Goal: Book appointment/travel/reservation

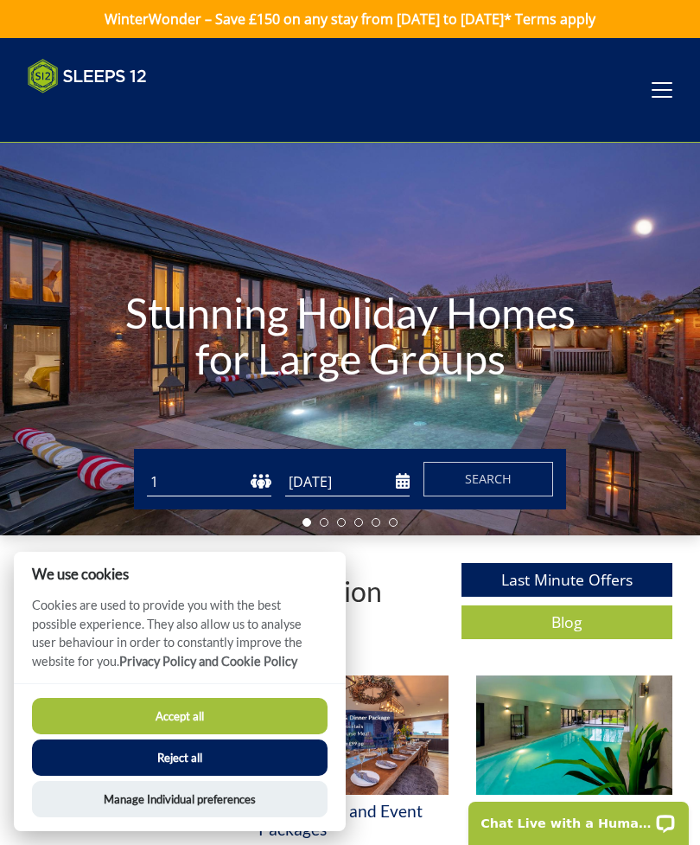
click at [147, 713] on button "Accept all" at bounding box center [180, 716] width 296 height 36
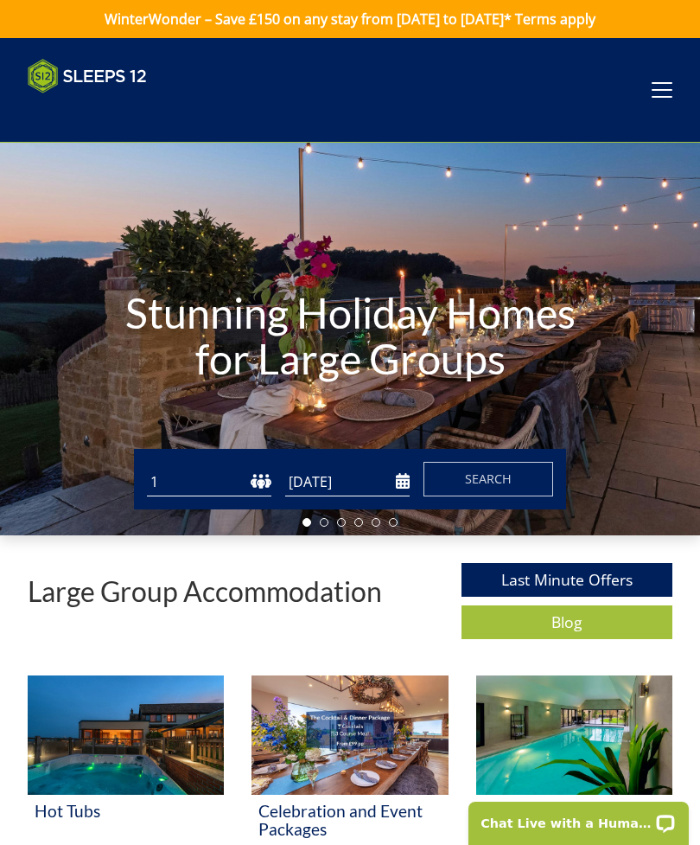
select select "20"
click at [399, 481] on input "[DATE]" at bounding box center [347, 482] width 124 height 29
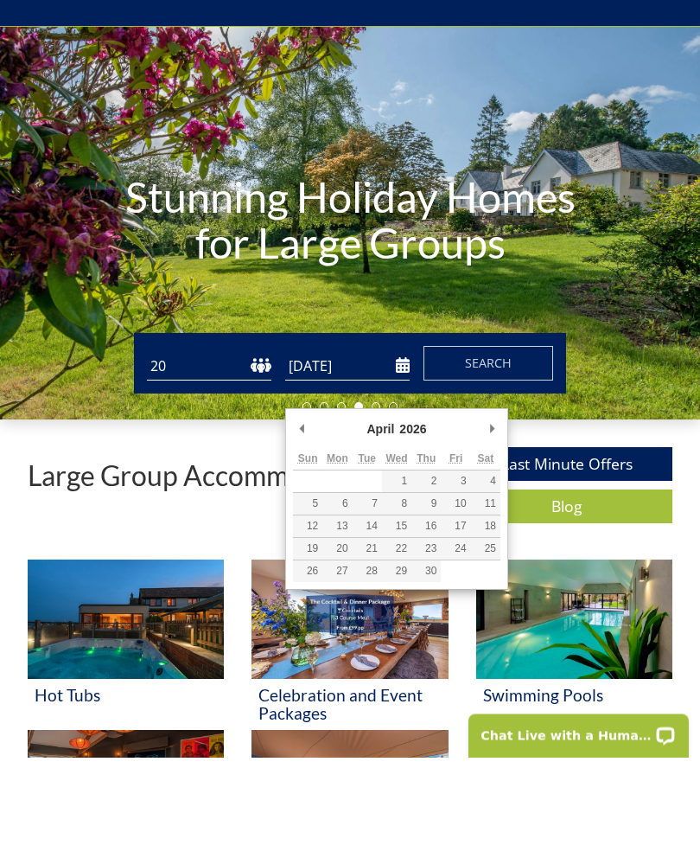
type input "[DATE]"
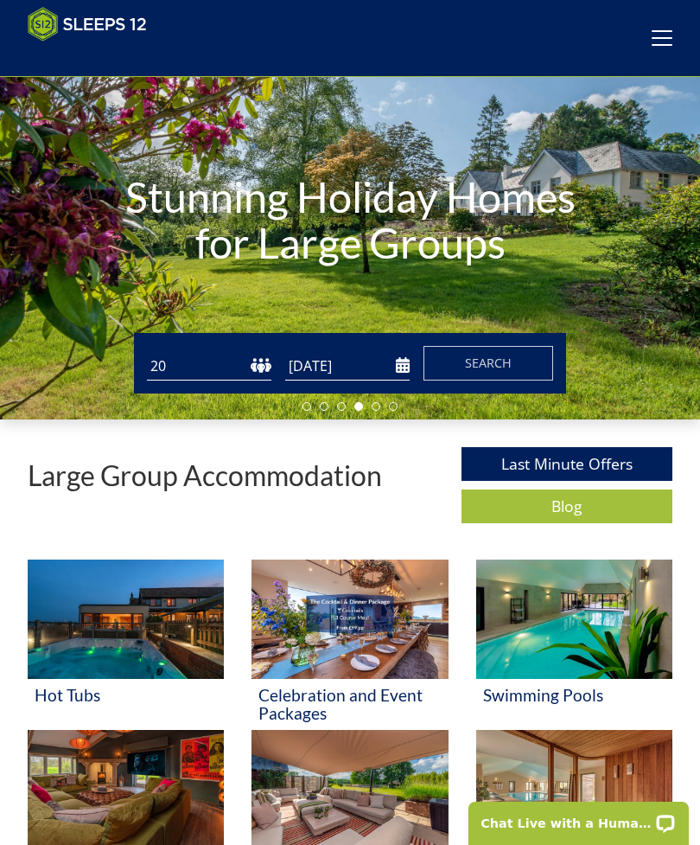
click at [477, 366] on span "Search" at bounding box center [488, 362] width 47 height 16
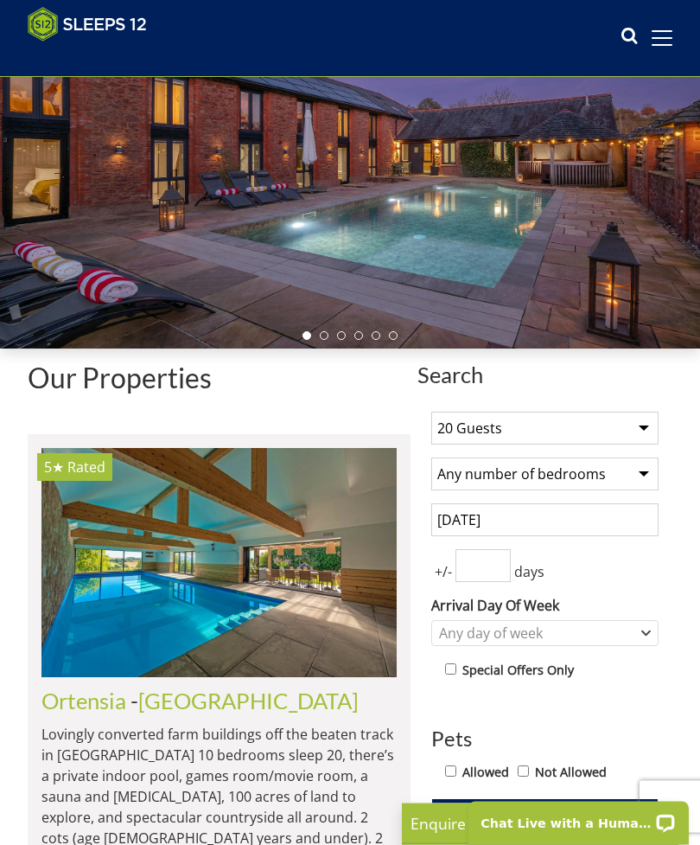
click at [470, 469] on select "Any number of bedrooms 4 Bedrooms 5 Bedrooms 6 Bedrooms 7 Bedrooms 8 Bedrooms 9…" at bounding box center [544, 474] width 227 height 33
select select "10"
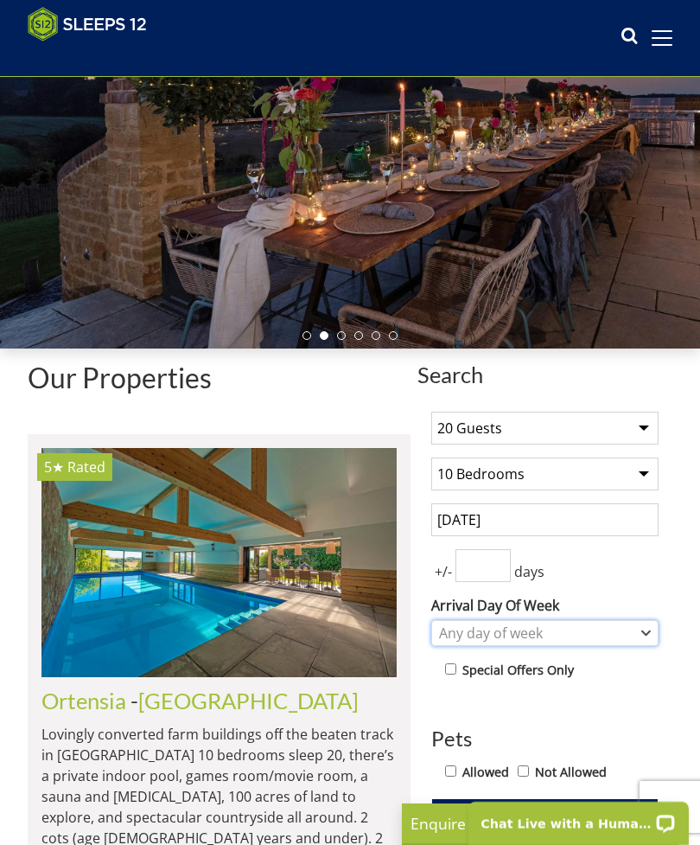
click at [471, 628] on div "Any day of week" at bounding box center [536, 632] width 202 height 19
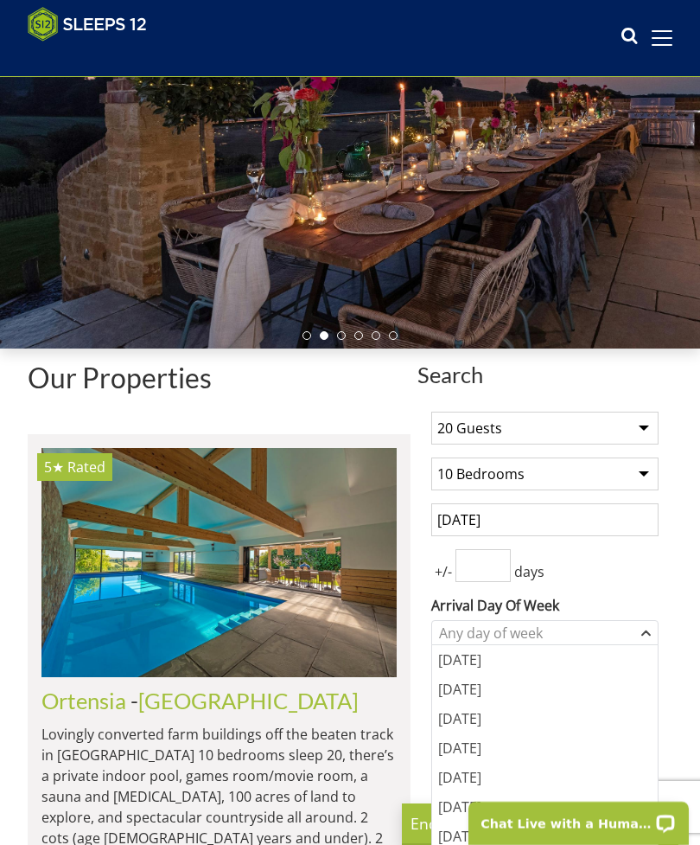
click at [457, 774] on div "Friday" at bounding box center [545, 776] width 226 height 29
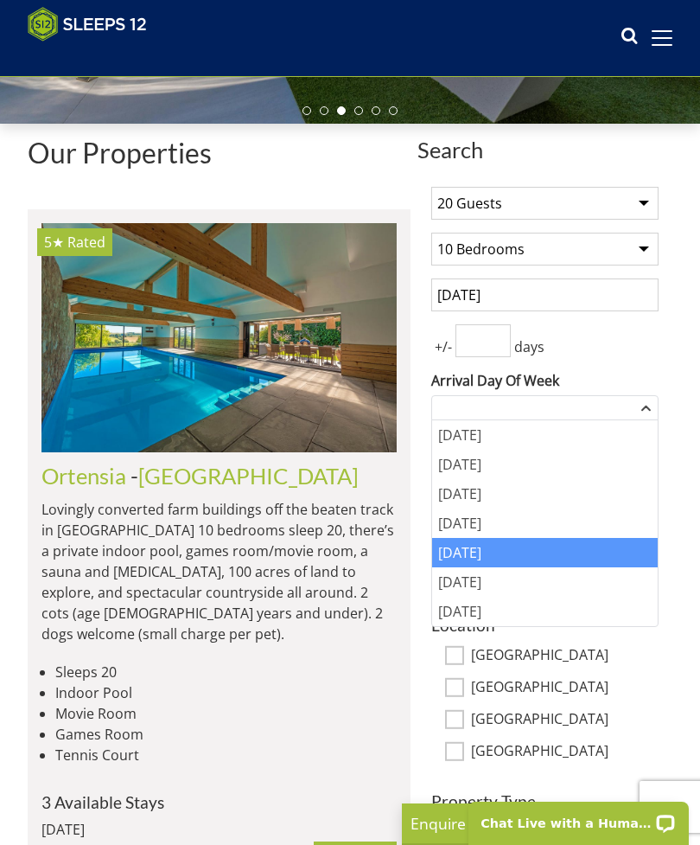
scroll to position [393, 0]
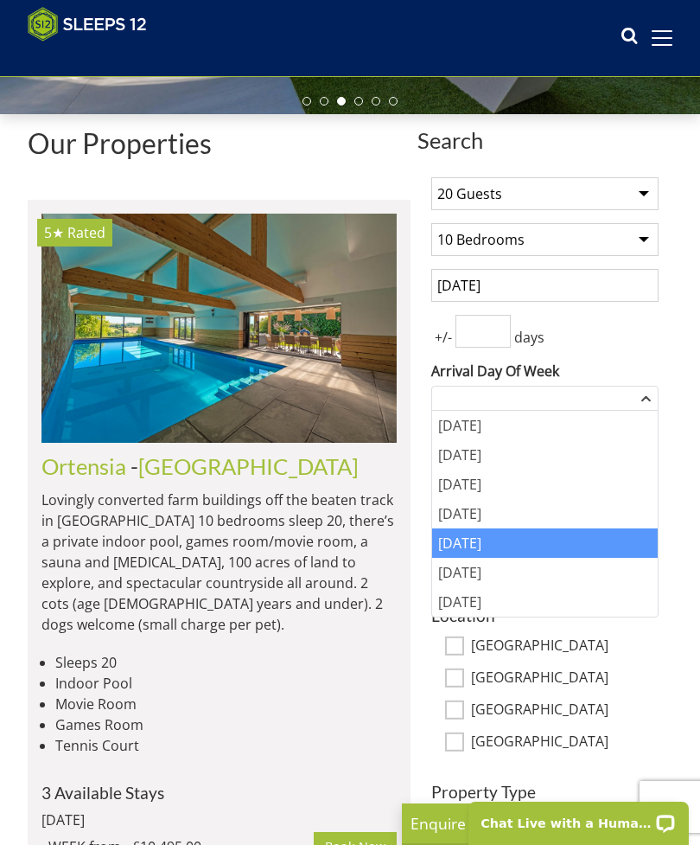
click at [382, 693] on li "Movie Room" at bounding box center [225, 703] width 341 height 21
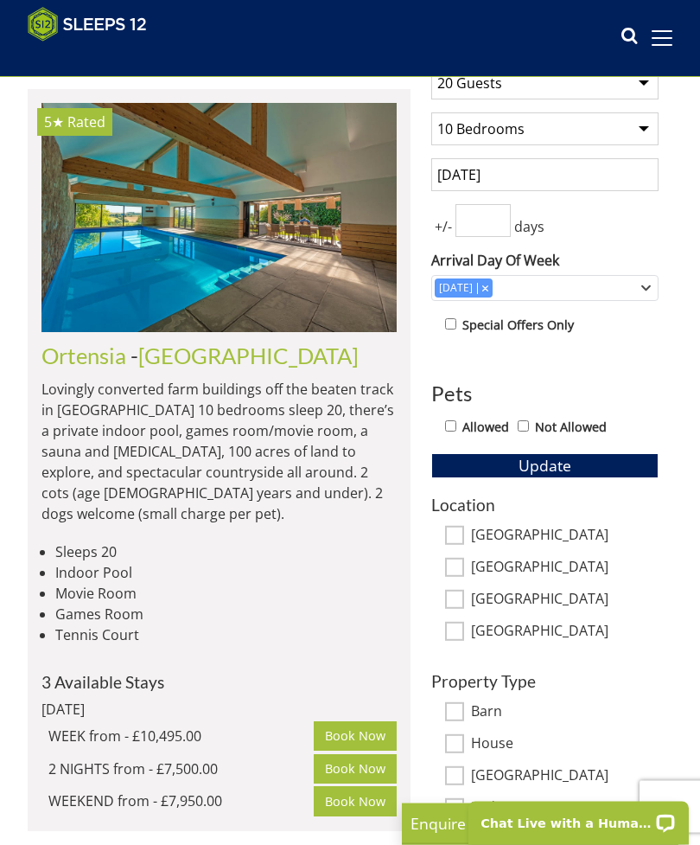
scroll to position [504, 0]
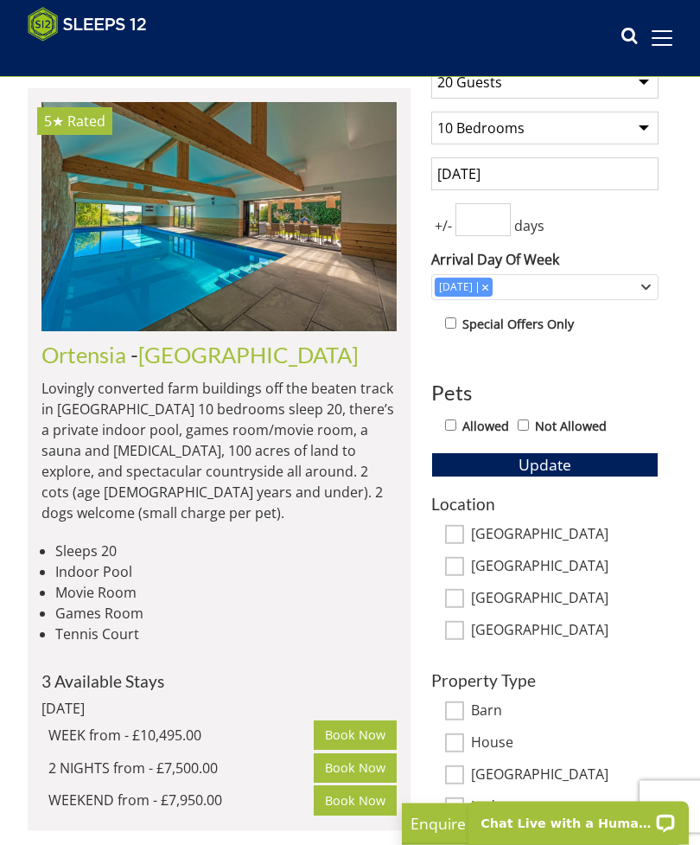
click at [456, 635] on input "Devon" at bounding box center [454, 630] width 19 height 19
checkbox input "true"
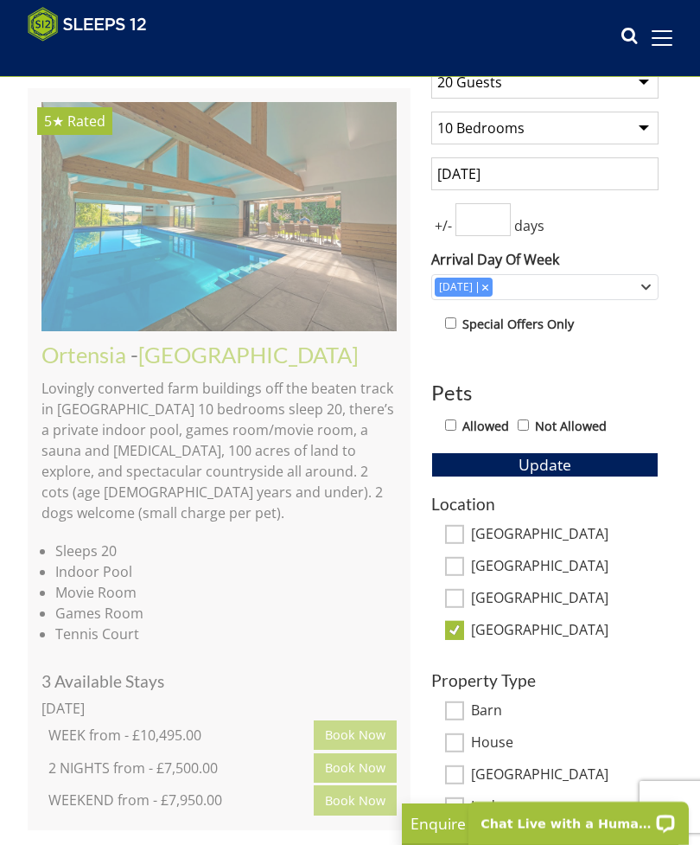
click at [456, 562] on input "Wiltshire" at bounding box center [454, 565] width 19 height 19
checkbox input "true"
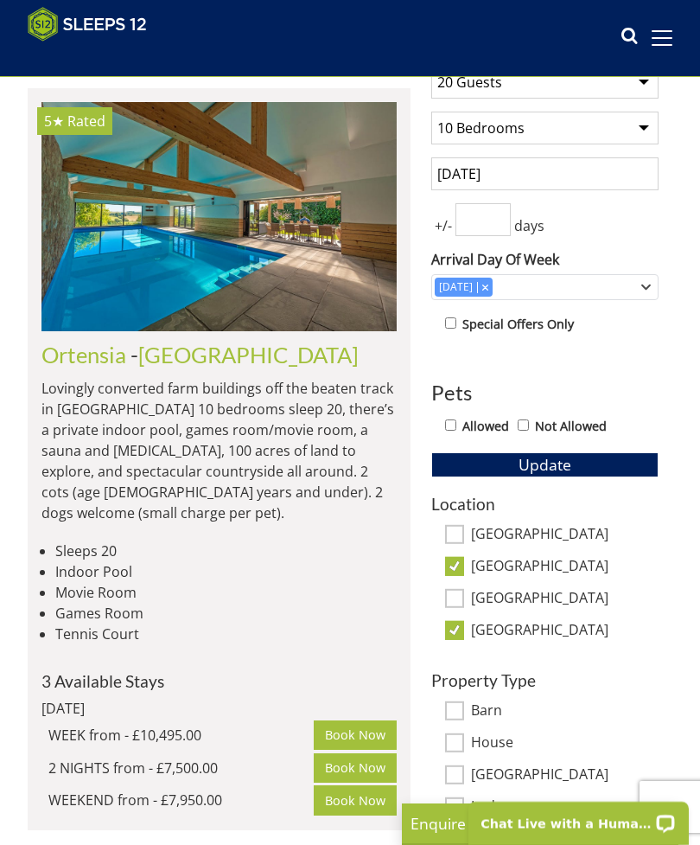
click at [457, 524] on input "[GEOGRAPHIC_DATA]" at bounding box center [454, 533] width 19 height 19
checkbox input "true"
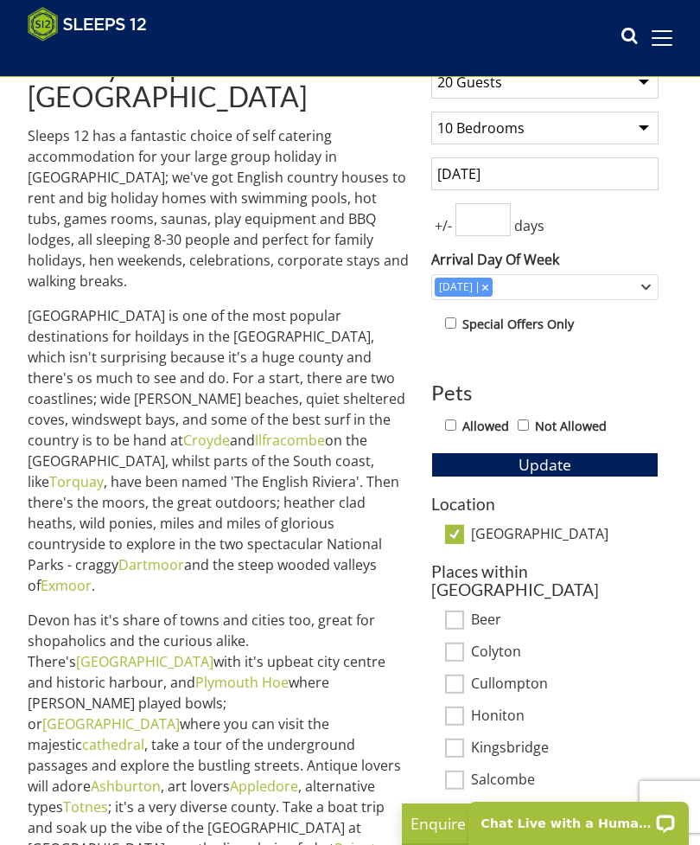
click at [453, 420] on input "Allowed" at bounding box center [450, 424] width 11 height 11
checkbox input "true"
click at [489, 458] on button "Update" at bounding box center [544, 464] width 227 height 24
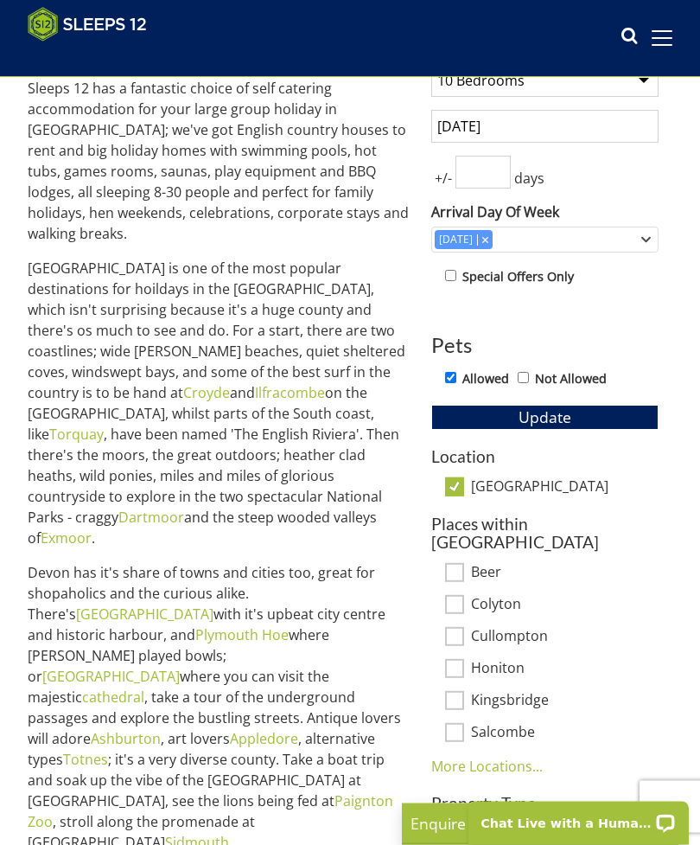
scroll to position [552, 0]
click at [454, 487] on input "Devon" at bounding box center [454, 485] width 19 height 19
checkbox input "false"
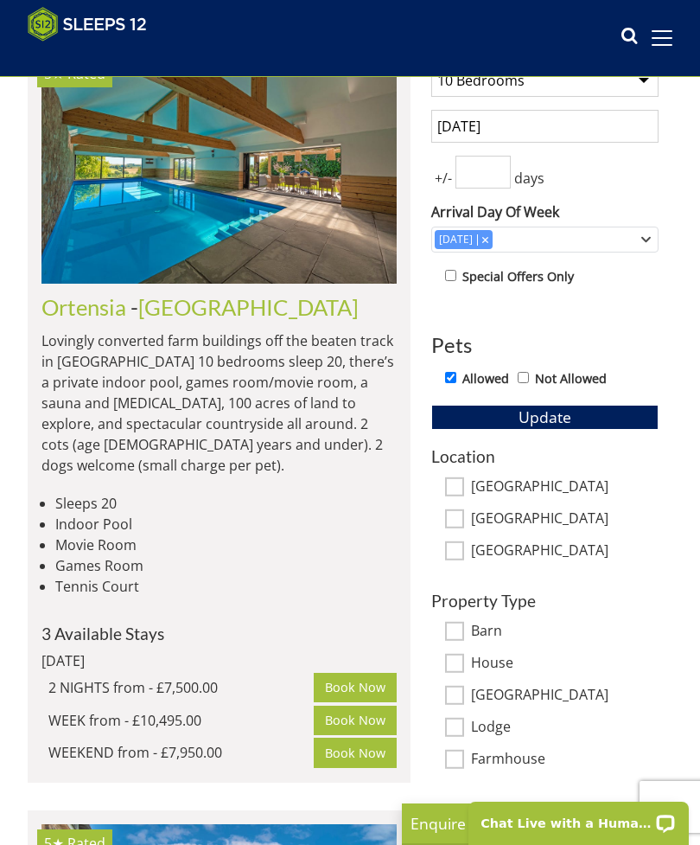
click at [454, 476] on input "[GEOGRAPHIC_DATA]" at bounding box center [454, 485] width 19 height 19
checkbox input "true"
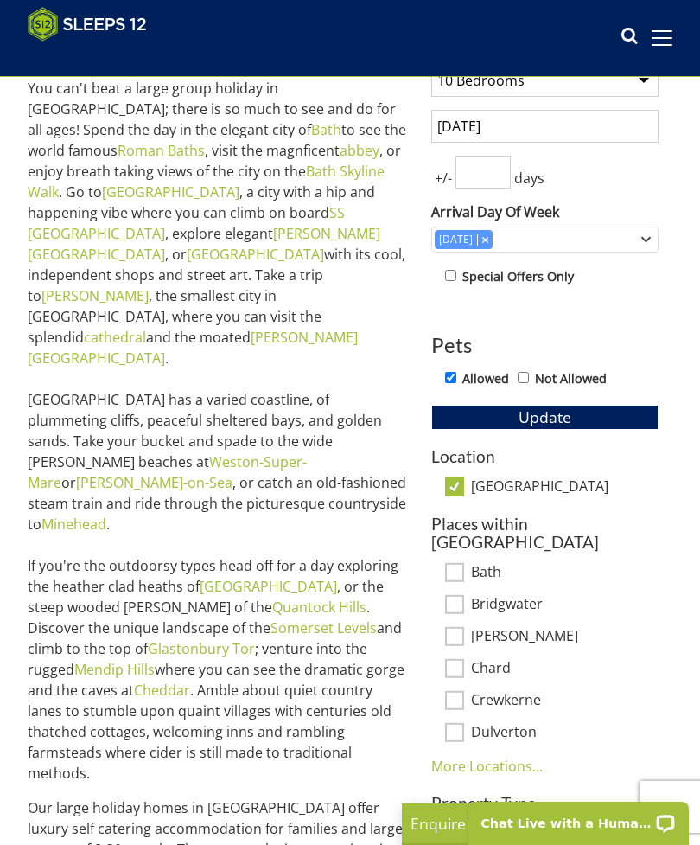
click at [451, 481] on input "[GEOGRAPHIC_DATA]" at bounding box center [454, 485] width 19 height 19
checkbox input "false"
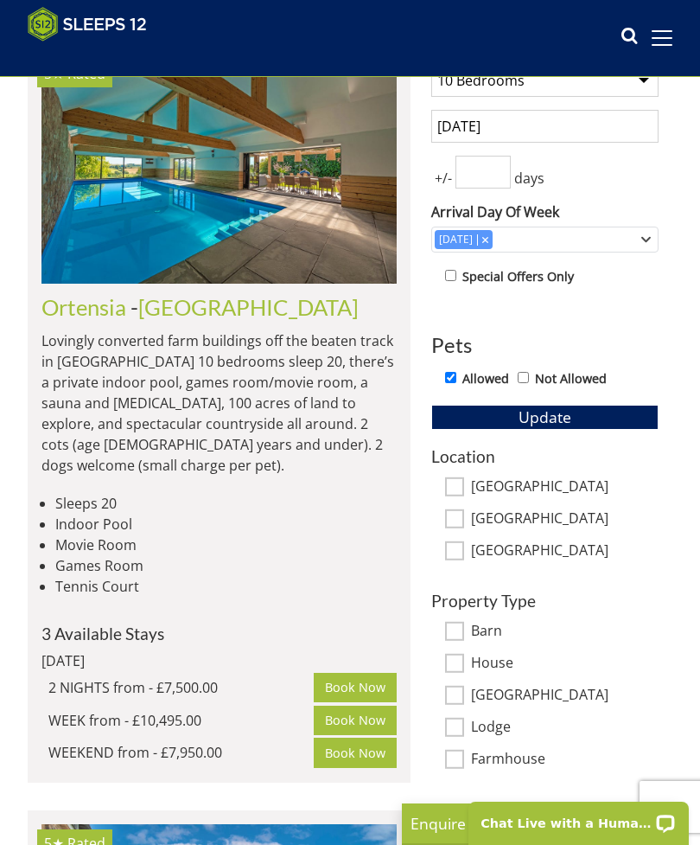
click at [461, 542] on input "Devon" at bounding box center [454, 549] width 19 height 19
checkbox input "true"
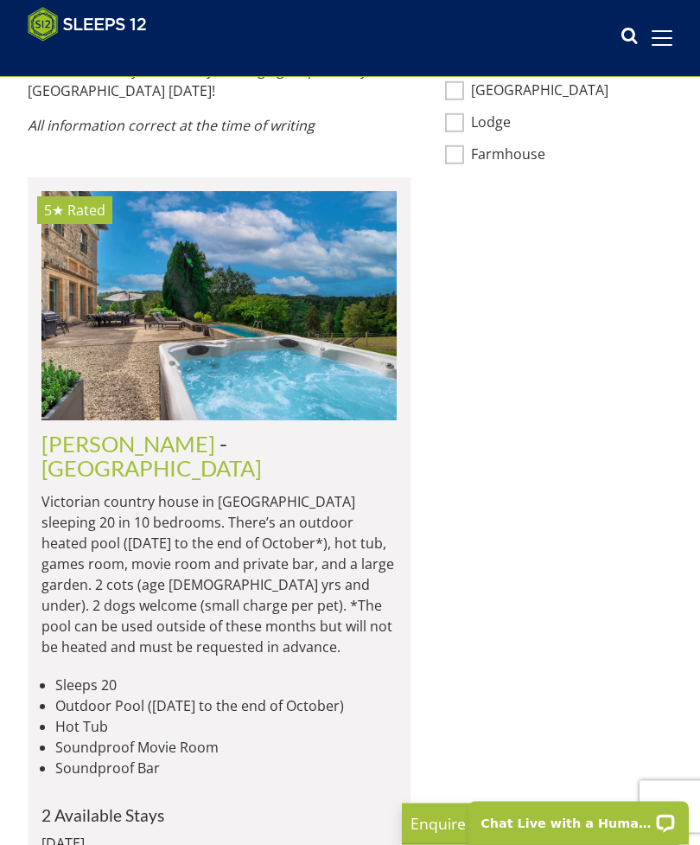
scroll to position [1360, 0]
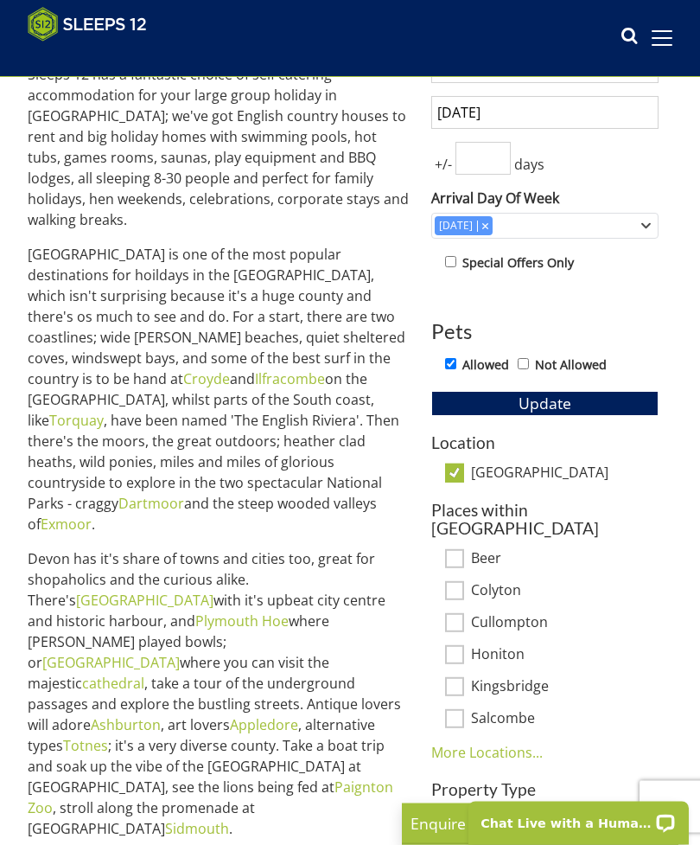
click at [455, 471] on input "Devon" at bounding box center [454, 472] width 19 height 19
checkbox input "false"
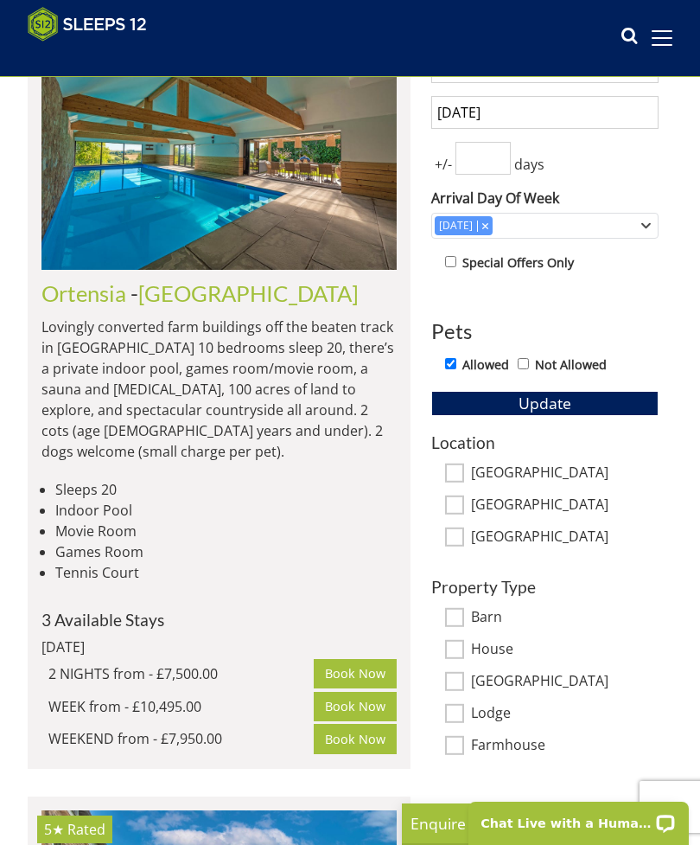
click at [453, 496] on input "Wiltshire" at bounding box center [454, 503] width 19 height 19
checkbox input "true"
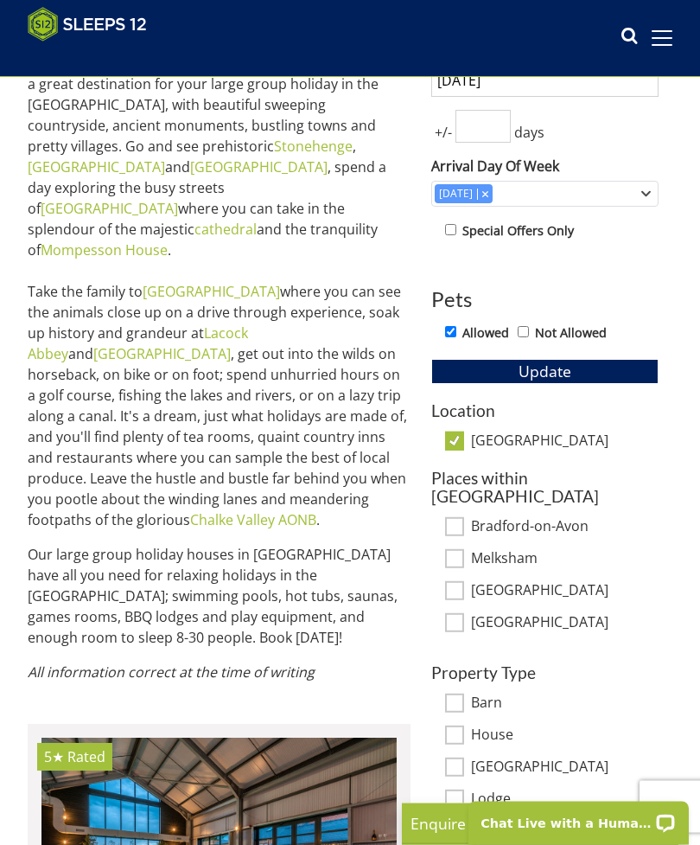
scroll to position [578, 0]
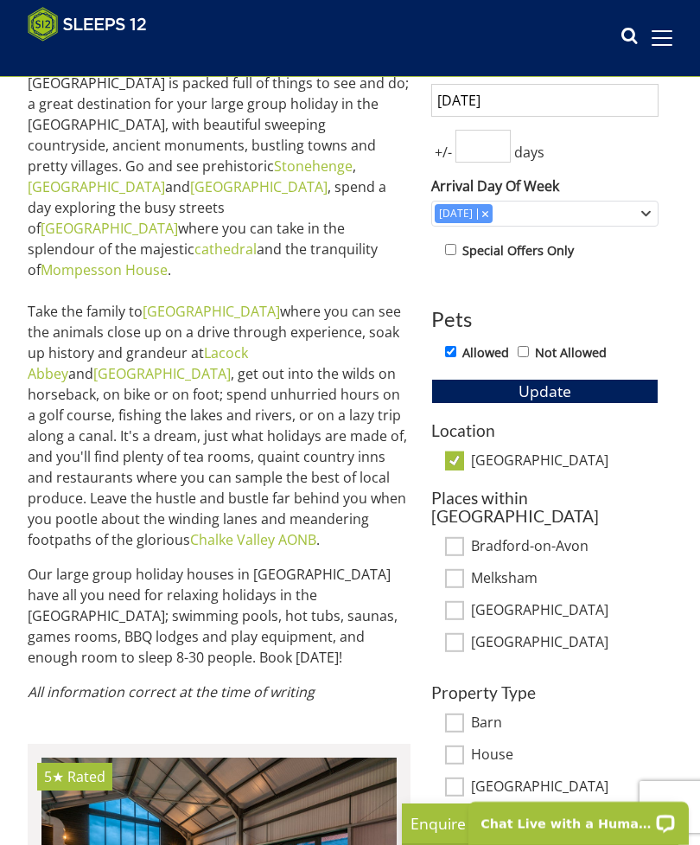
click at [452, 456] on input "Wiltshire" at bounding box center [454, 459] width 19 height 19
checkbox input "false"
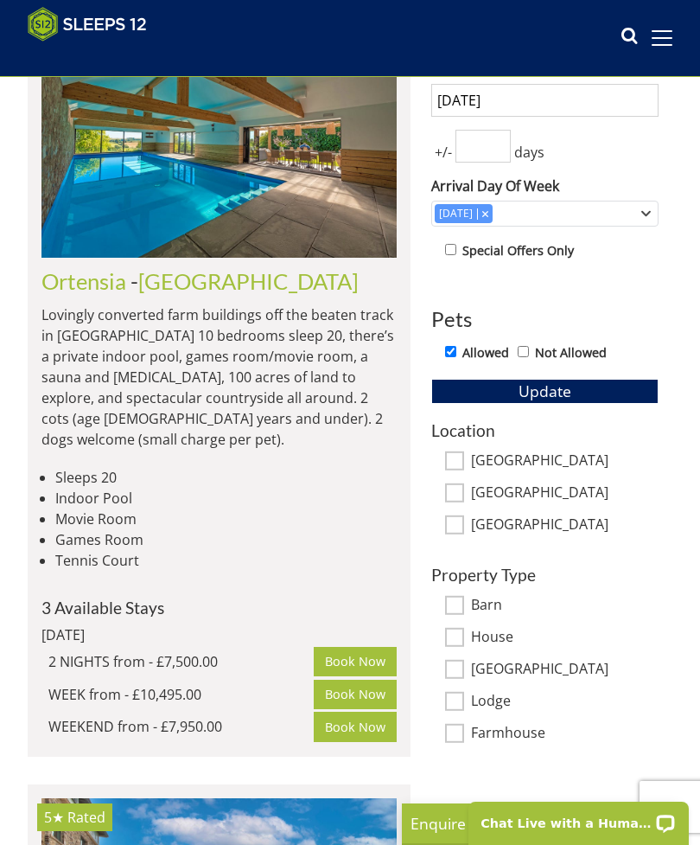
click at [460, 453] on input "[GEOGRAPHIC_DATA]" at bounding box center [454, 459] width 19 height 19
checkbox input "true"
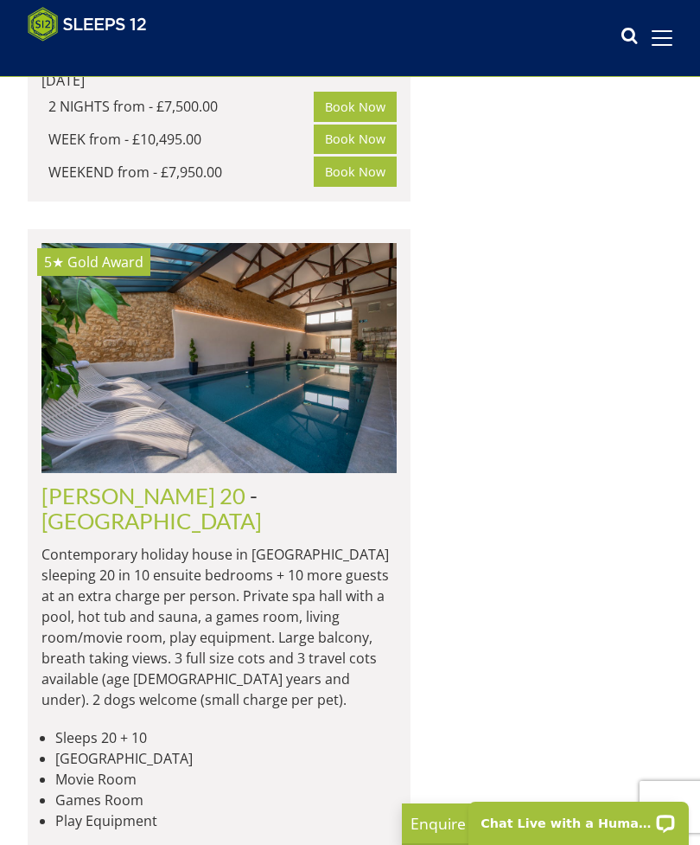
scroll to position [2099, 0]
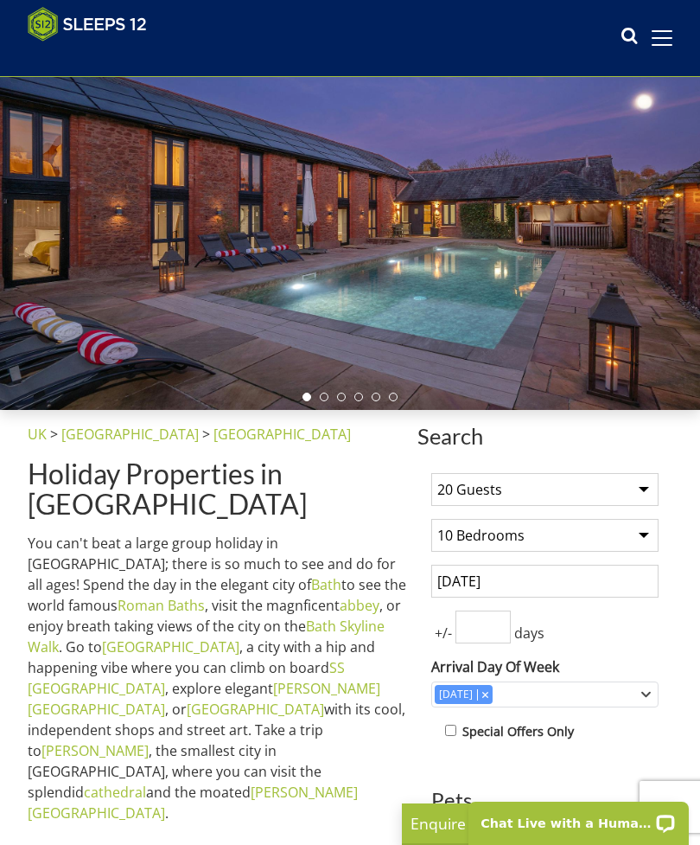
scroll to position [88, 0]
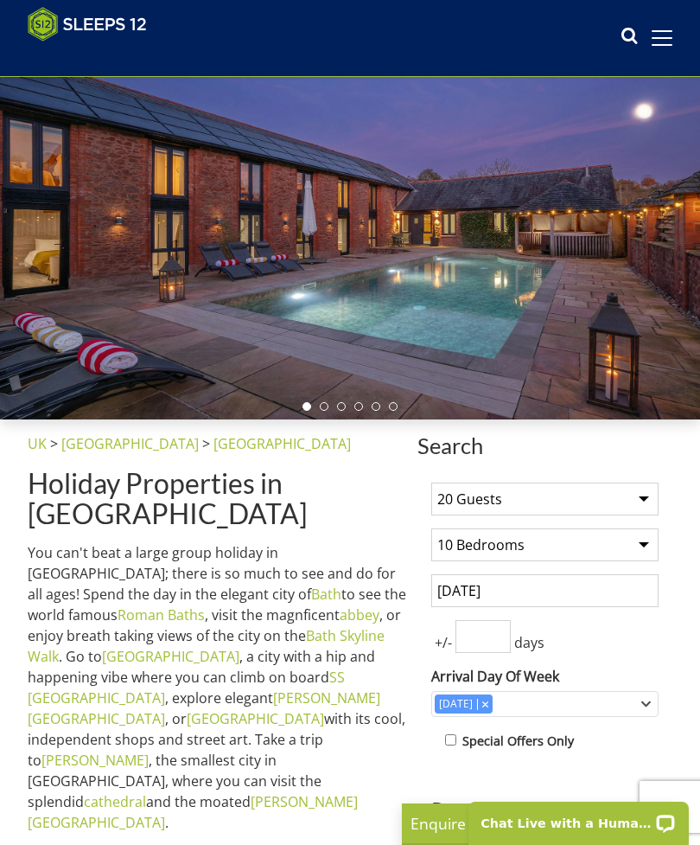
select select "20"
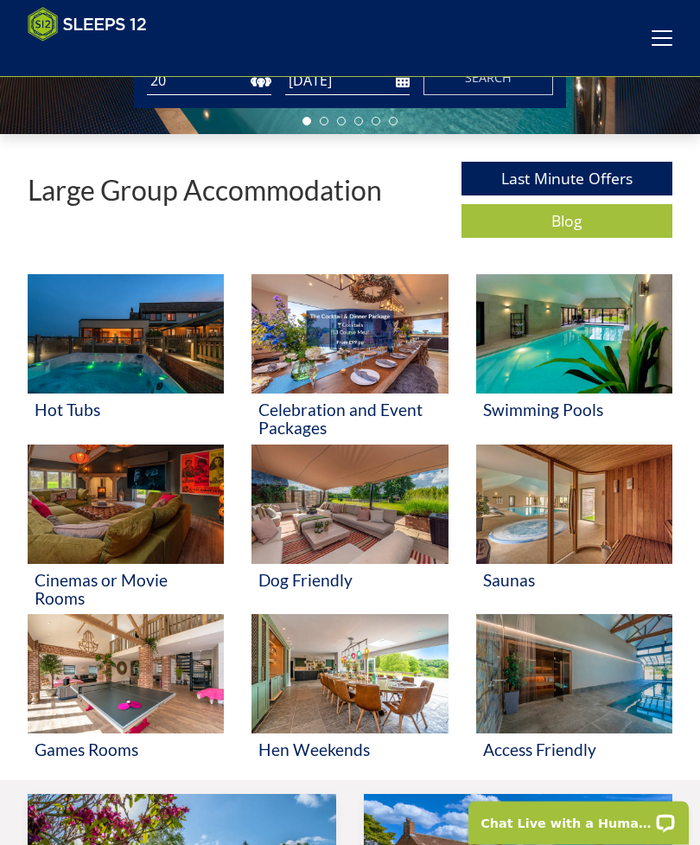
scroll to position [373, 0]
click at [325, 528] on img at bounding box center [350, 503] width 196 height 119
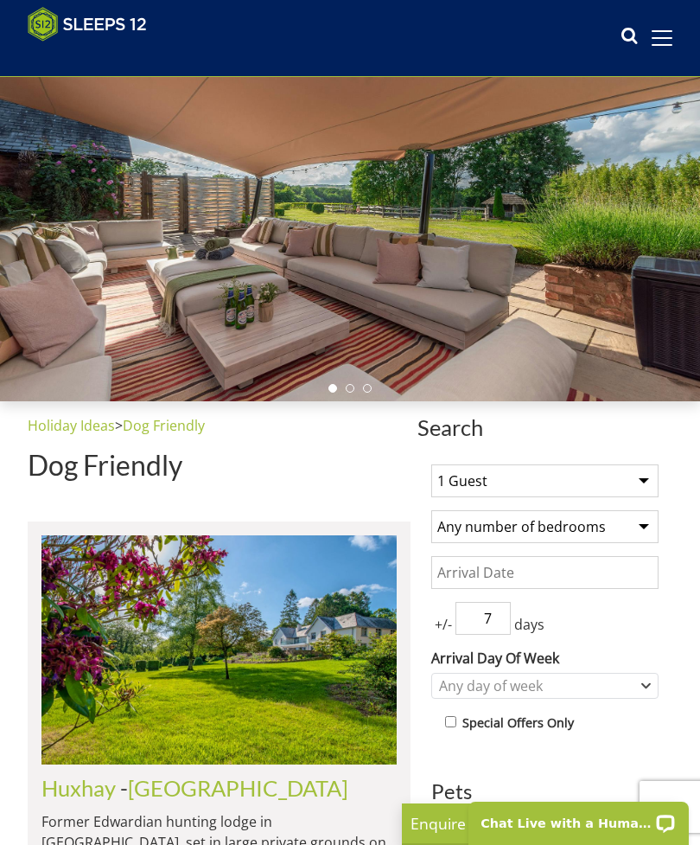
scroll to position [118, 0]
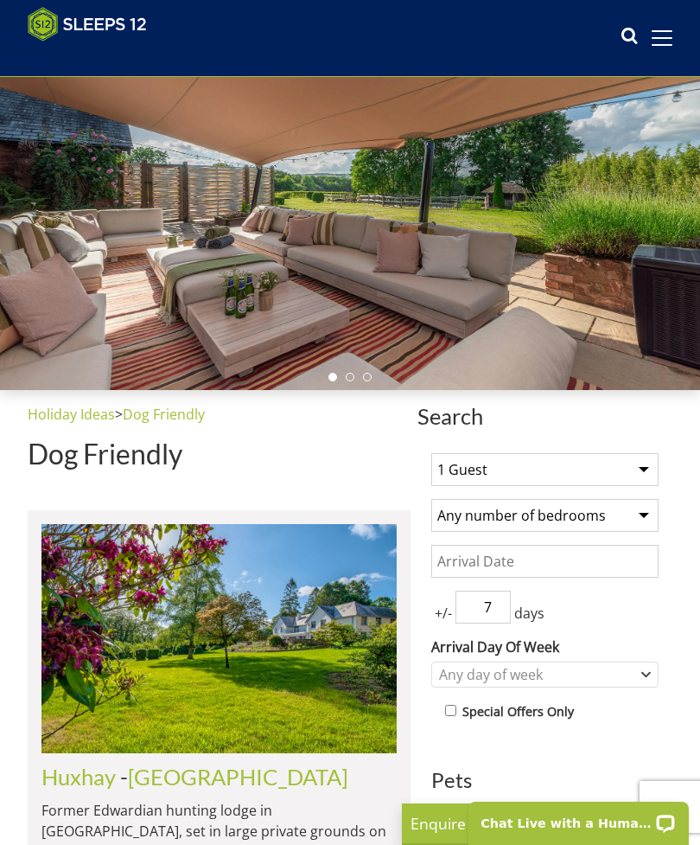
click at [465, 468] on select "1 Guest 2 Guests 3 Guests 4 Guests 5 Guests 6 Guests 7 Guests 8 Guests 9 Guests…" at bounding box center [544, 469] width 227 height 33
select select "20"
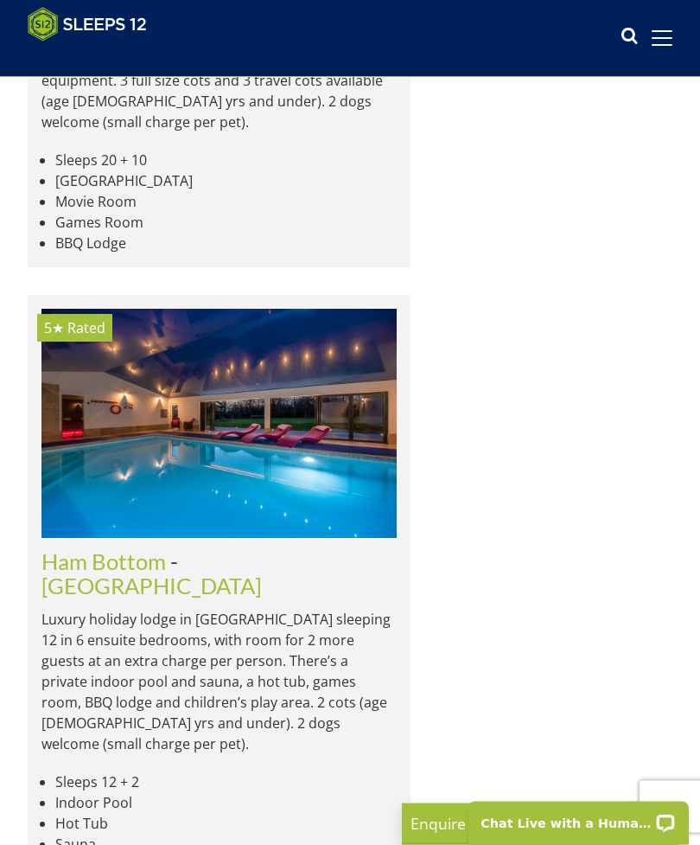
scroll to position [2326, 0]
